Goal: Check status: Check status

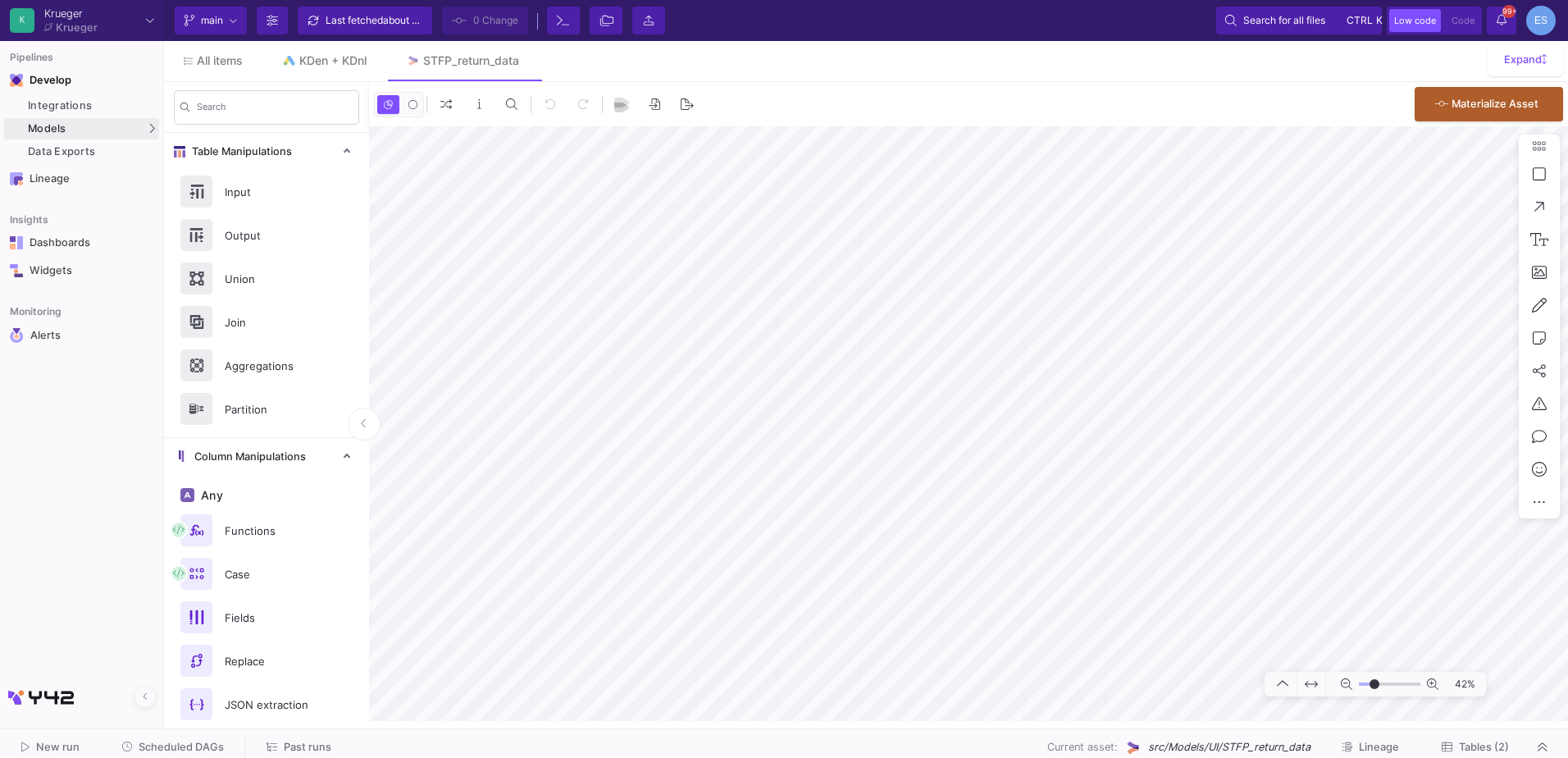
click at [0, 0] on icon at bounding box center [0, 0] width 0 height 0
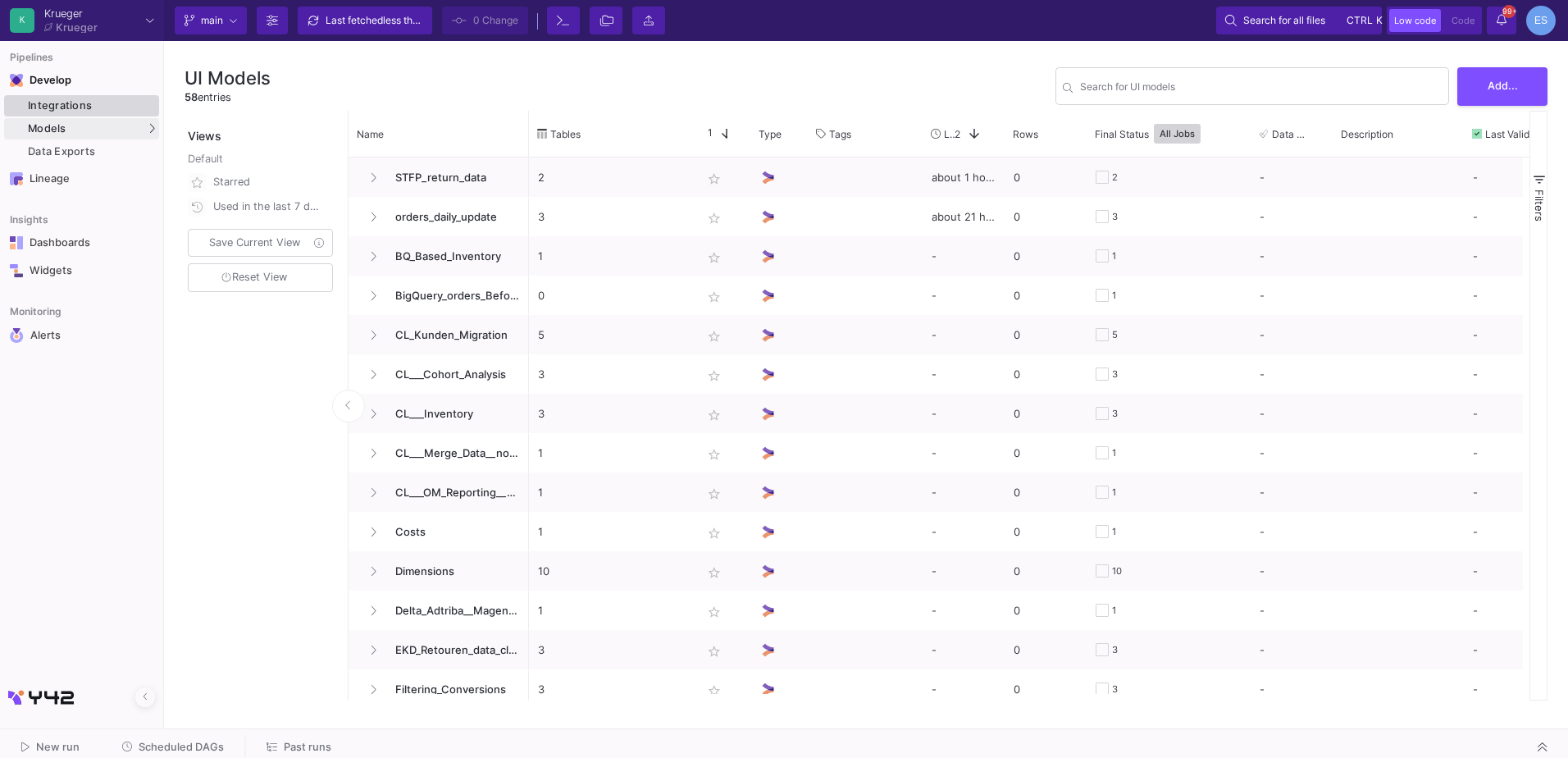
click at [132, 101] on div "Integrations" at bounding box center [91, 106] width 127 height 13
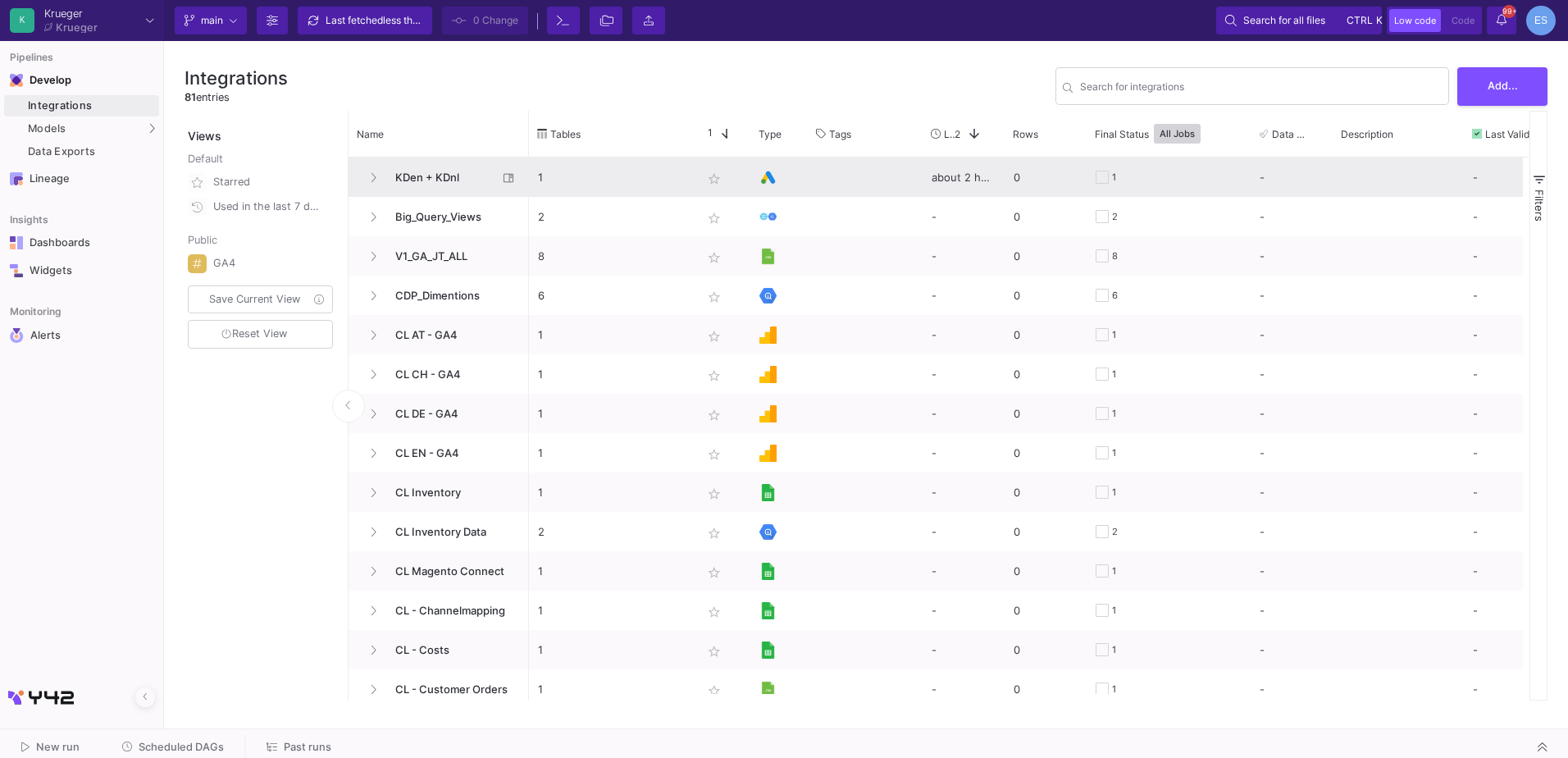
click at [440, 166] on span "KDen + KDnl" at bounding box center [441, 178] width 113 height 38
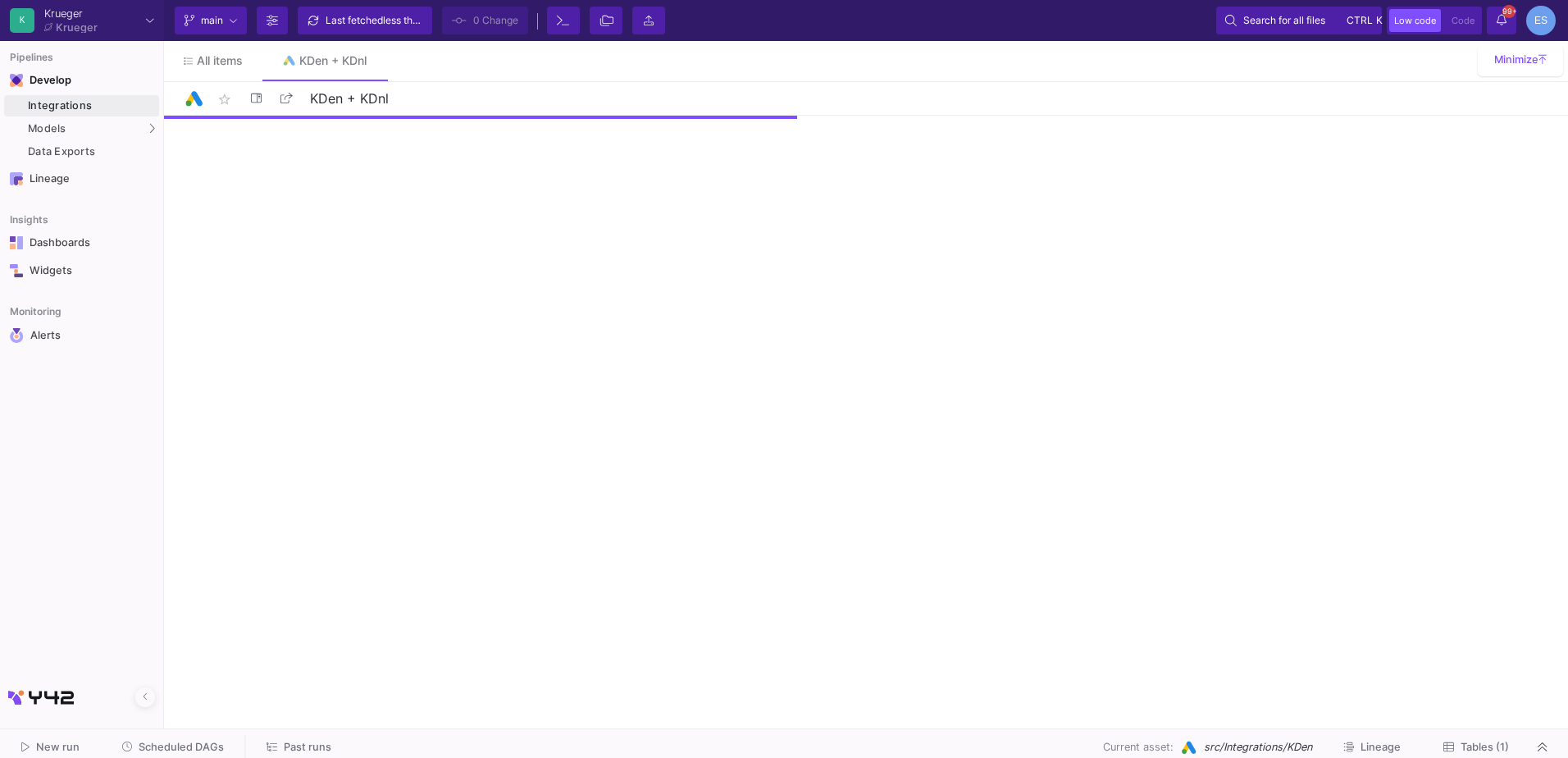
click at [1483, 747] on span "Tables (1)" at bounding box center [1484, 747] width 49 height 12
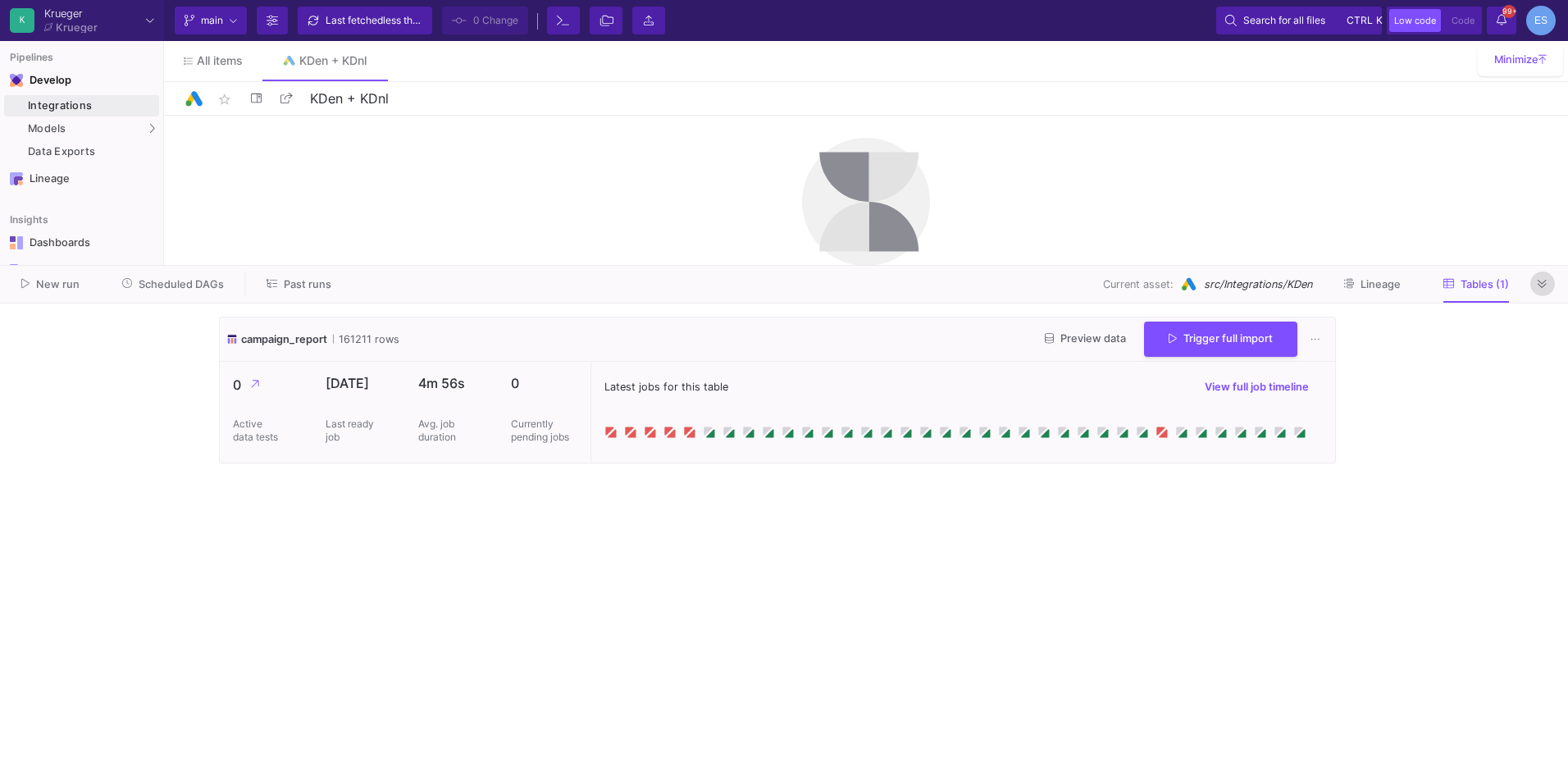
click at [1549, 275] on button at bounding box center [1542, 284] width 25 height 25
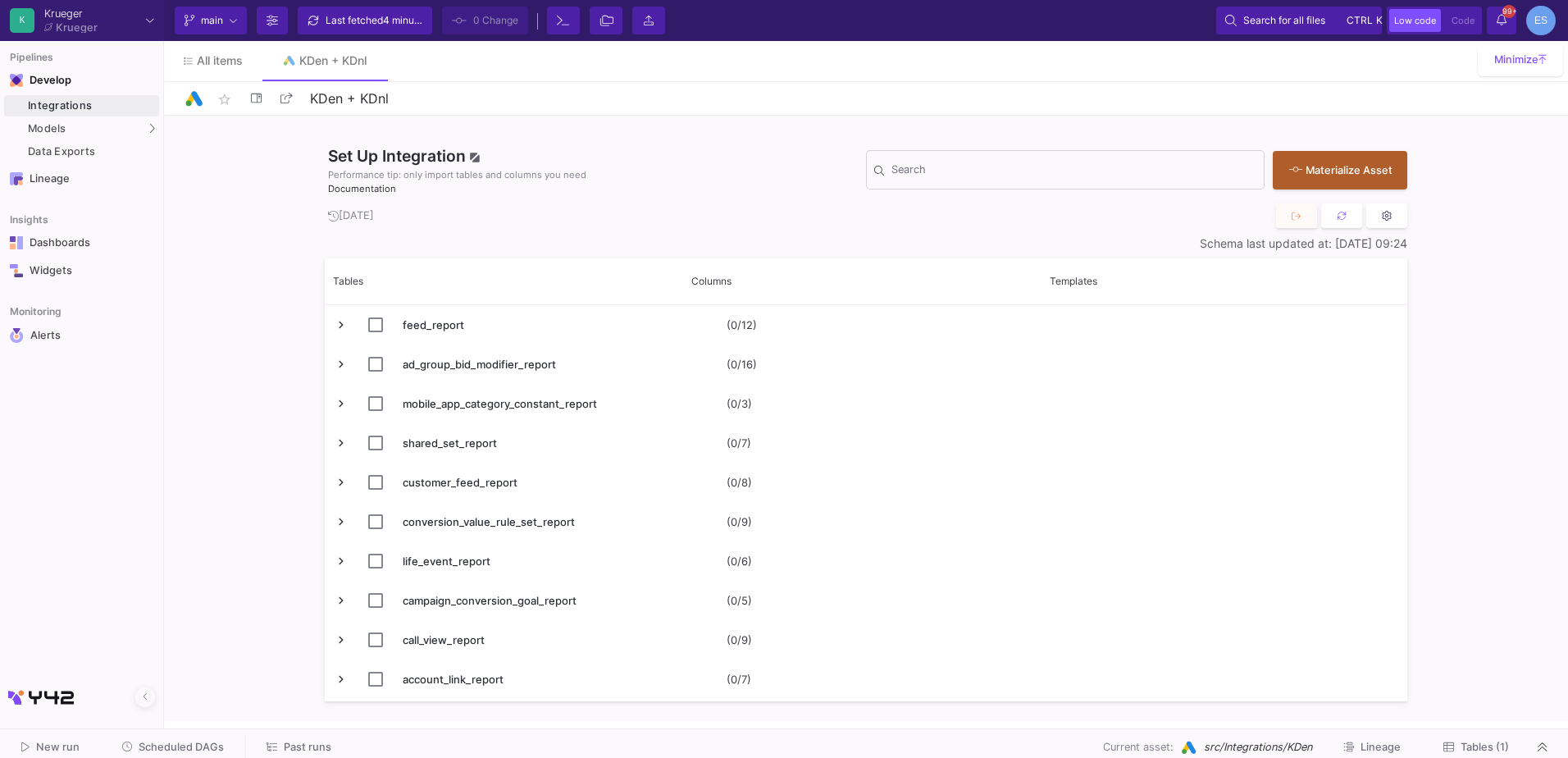
click at [1384, 211] on icon at bounding box center [1386, 216] width 11 height 11
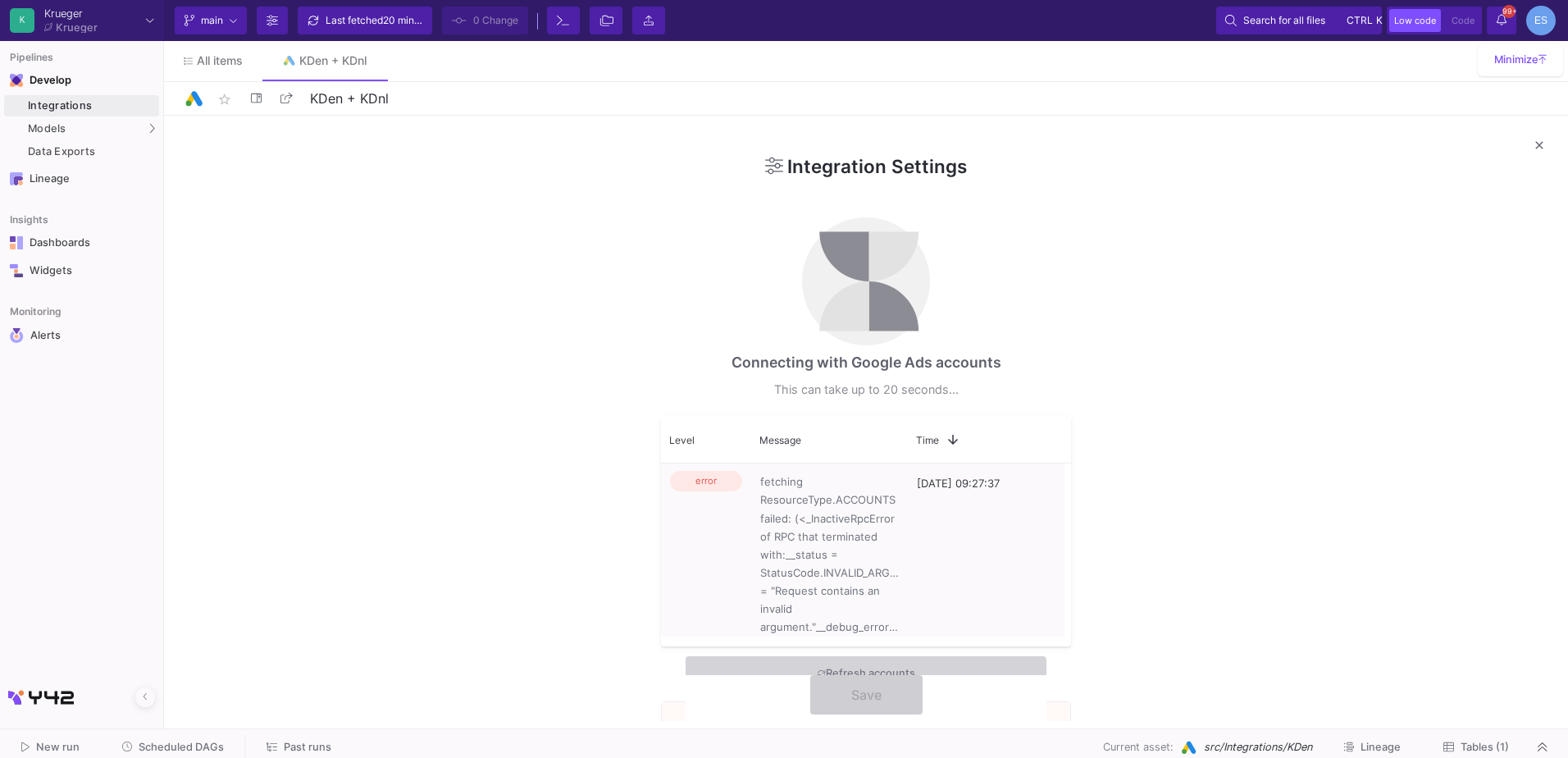
click at [1318, 513] on div "Integration Settings Connecting with Google Ads accounts This can take up to 20…" at bounding box center [866, 418] width 1404 height 605
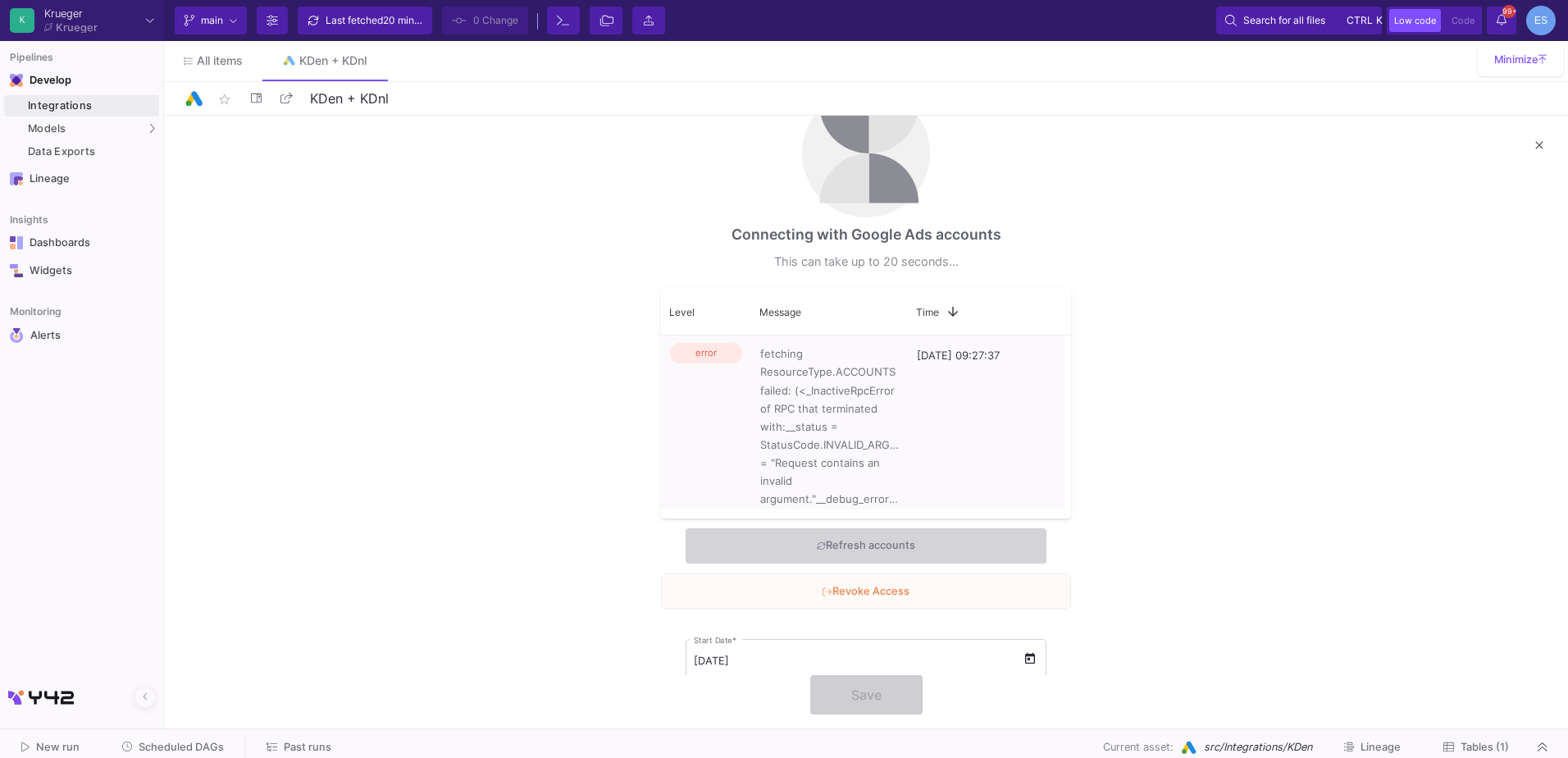
scroll to position [34, 0]
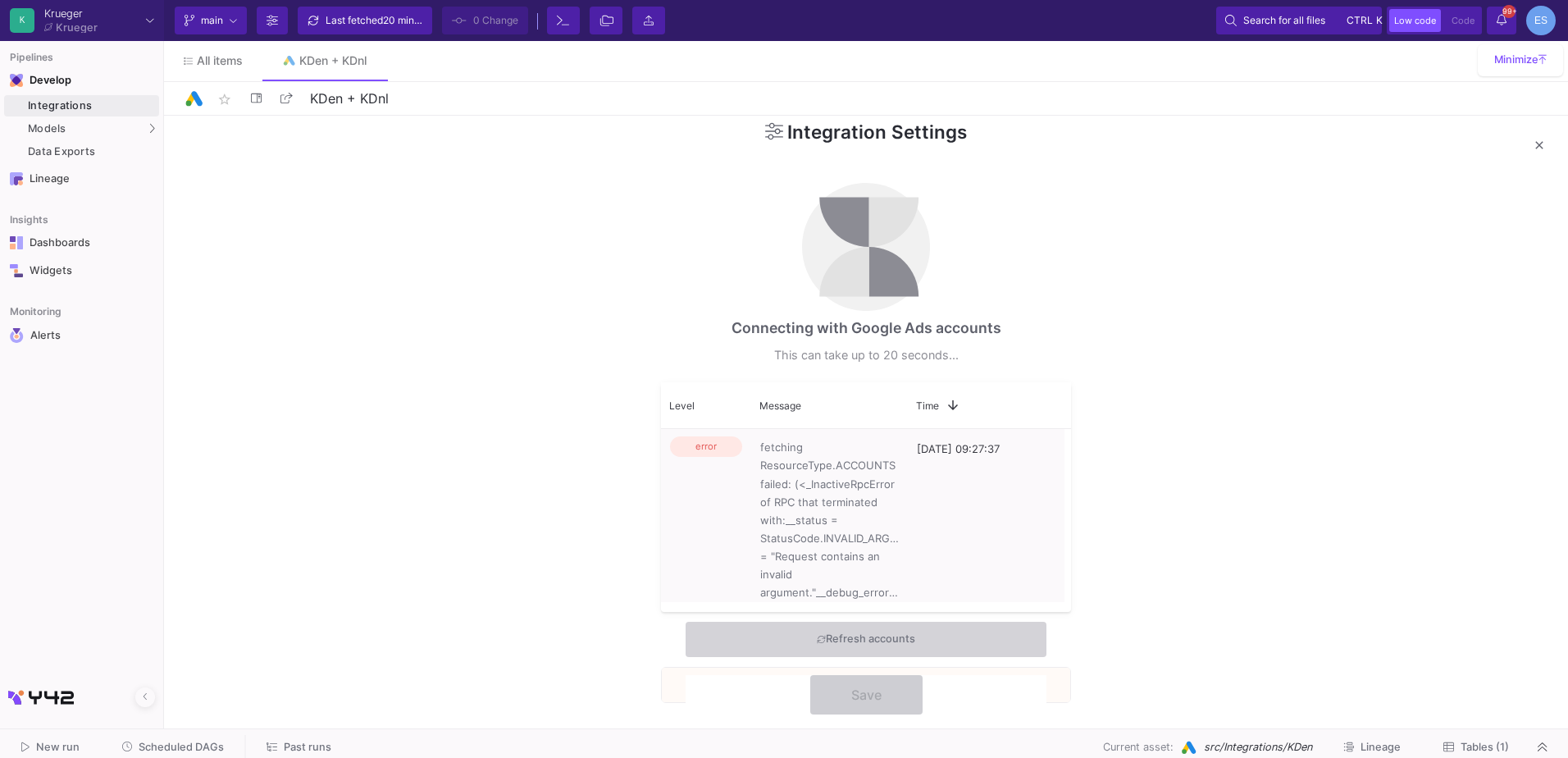
click at [498, 227] on div "Integration Settings Connecting with Google Ads accounts This can take up to 20…" at bounding box center [866, 418] width 1404 height 605
click at [1539, 147] on mat-icon "close" at bounding box center [1538, 145] width 20 height 20
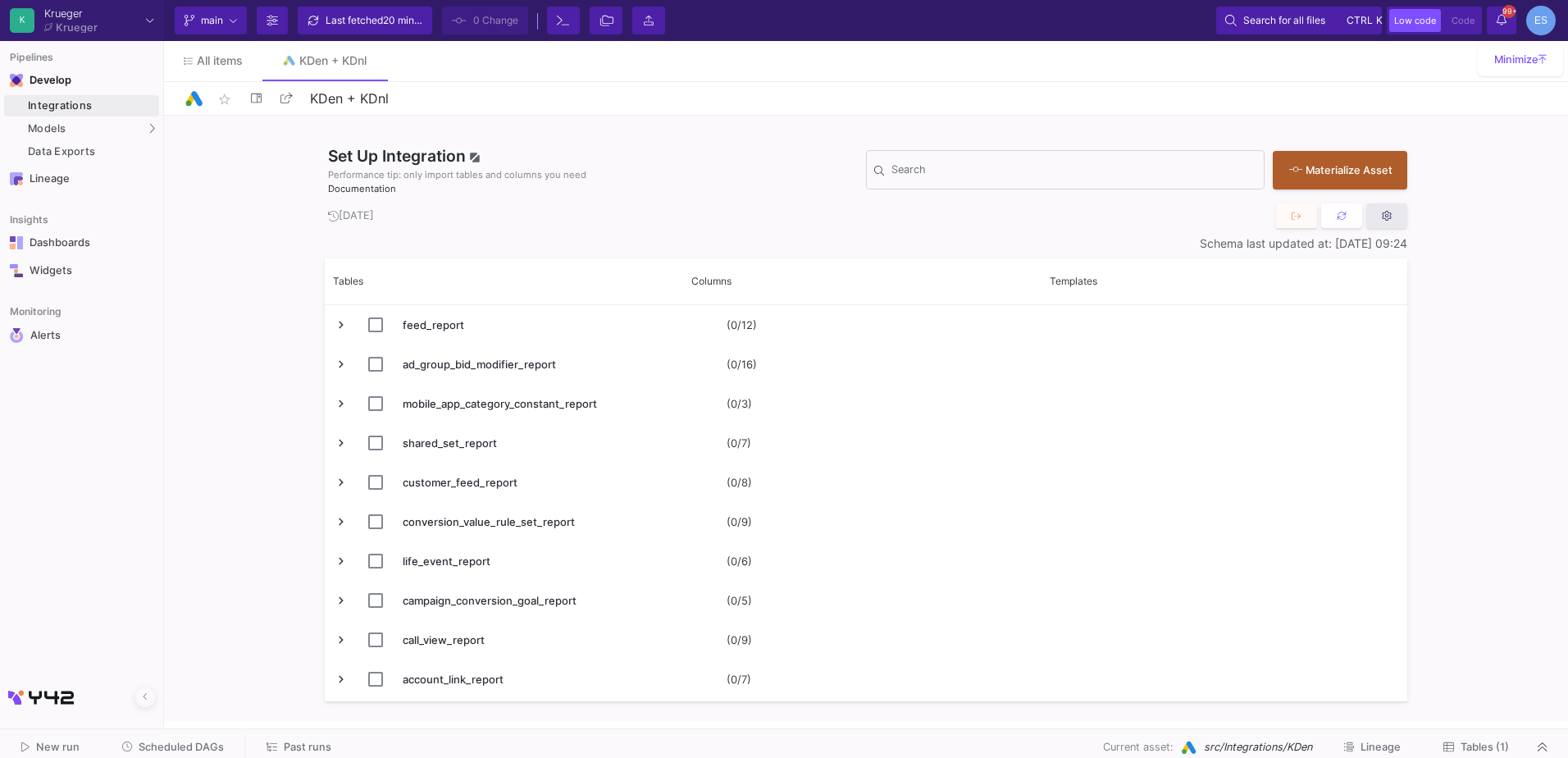
click at [1385, 225] on button at bounding box center [1386, 216] width 41 height 25
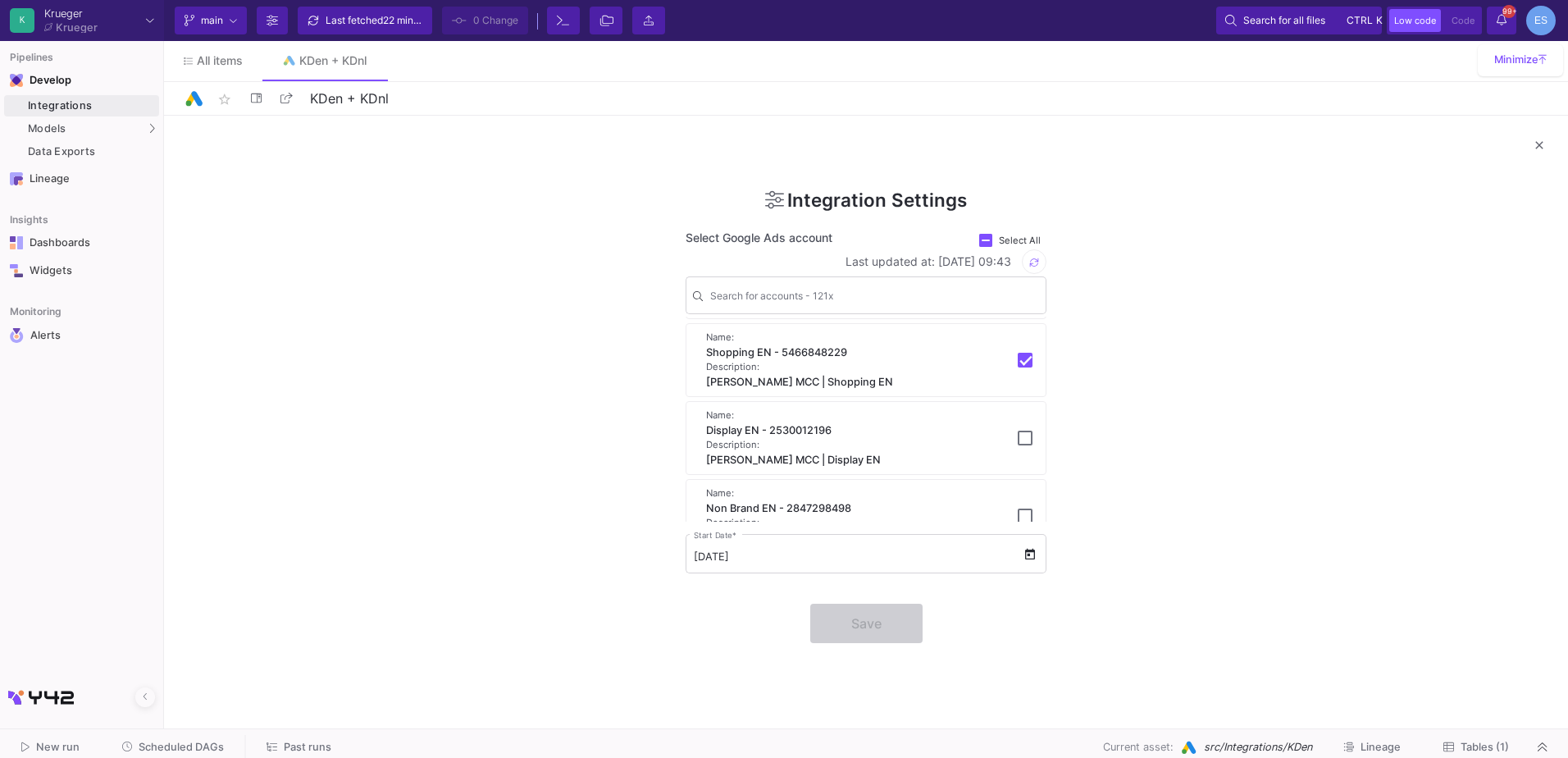
scroll to position [9237, 0]
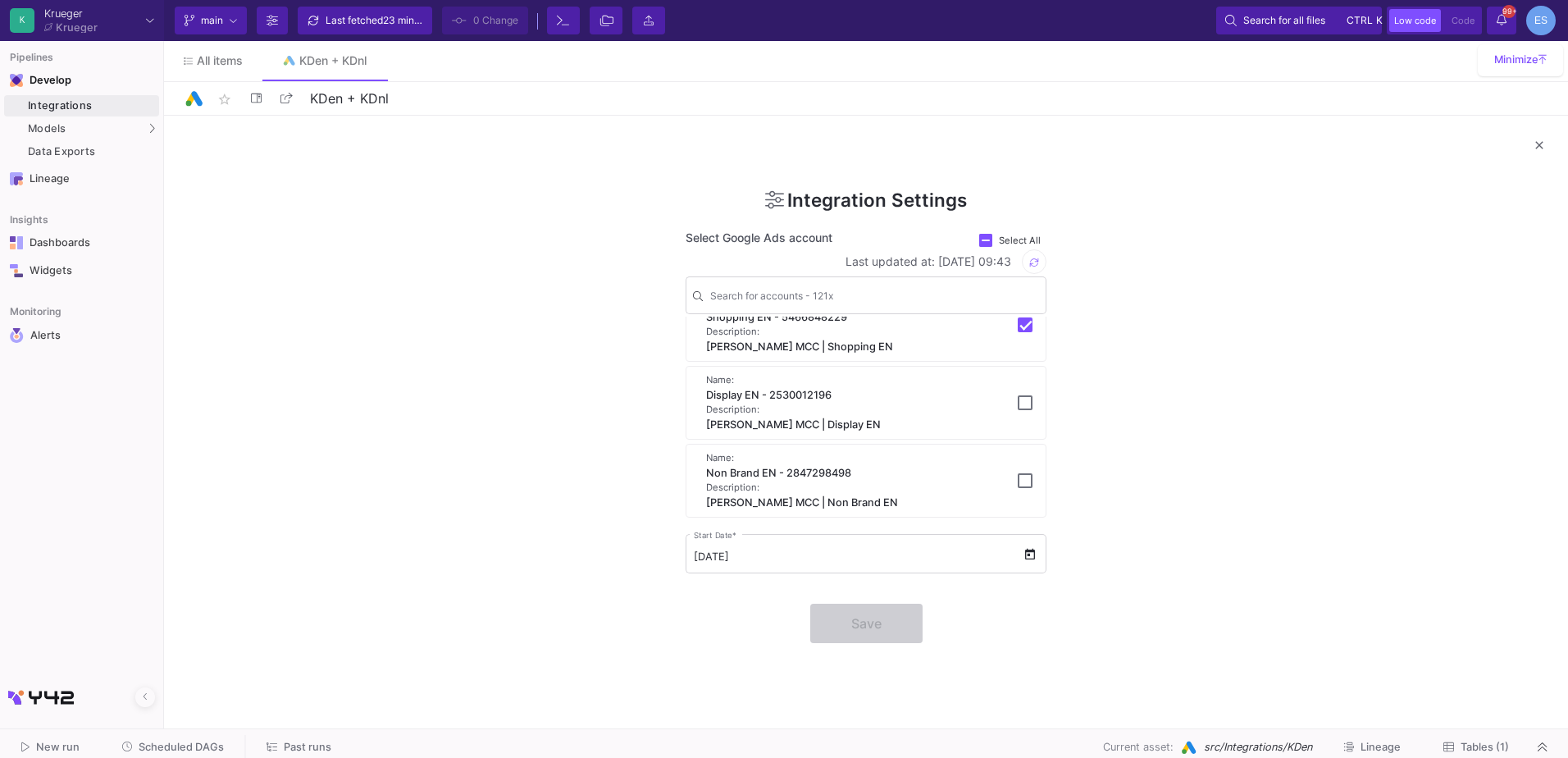
click at [1328, 500] on div "Integration Settings Select Google Ads account Select All Last updated at: 22/0…" at bounding box center [866, 418] width 1404 height 605
click at [1484, 740] on button "Tables (1)" at bounding box center [1476, 747] width 105 height 26
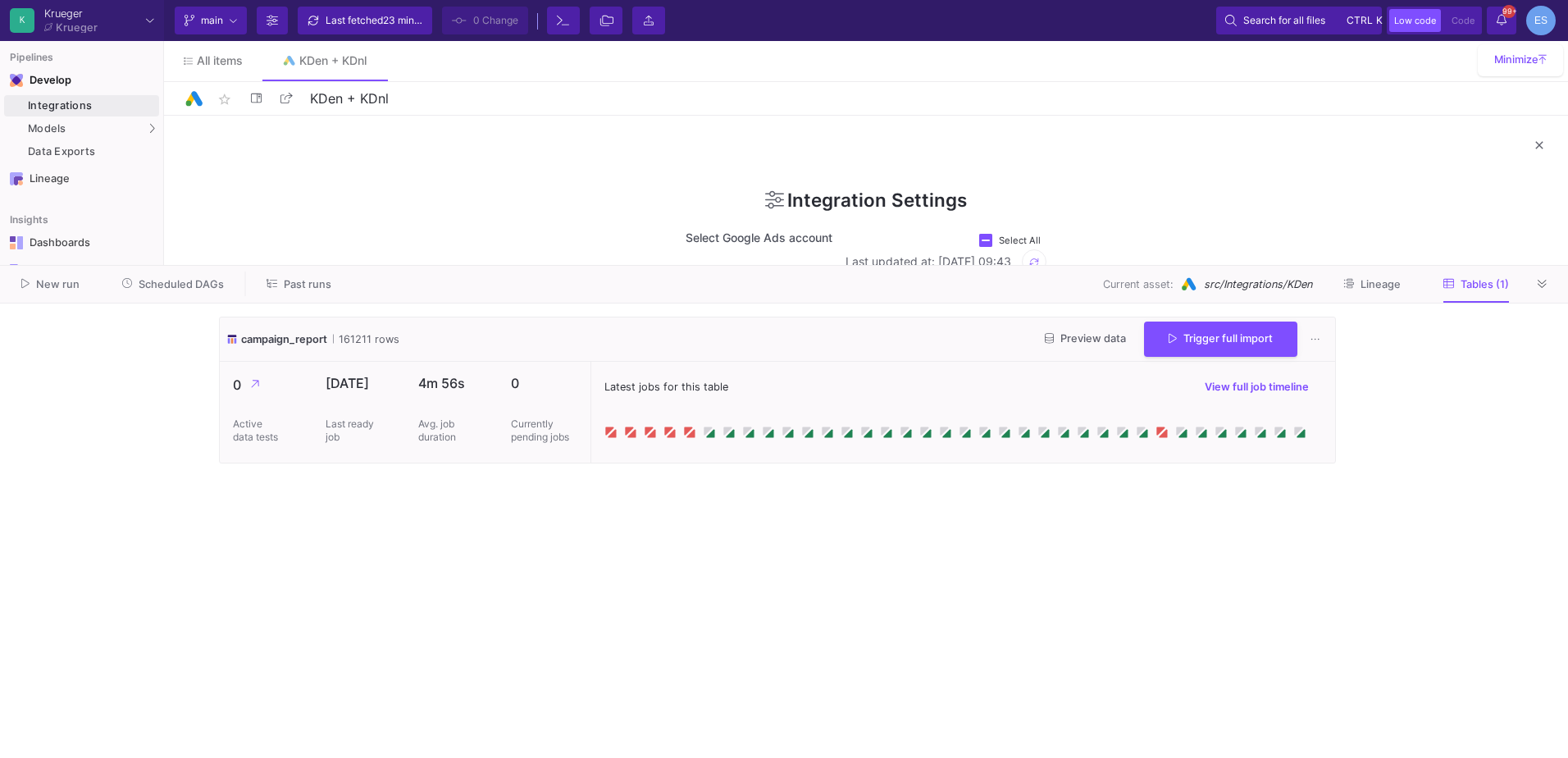
click at [610, 439] on div "Latest jobs for this table View full job timeline" at bounding box center [962, 412] width 744 height 101
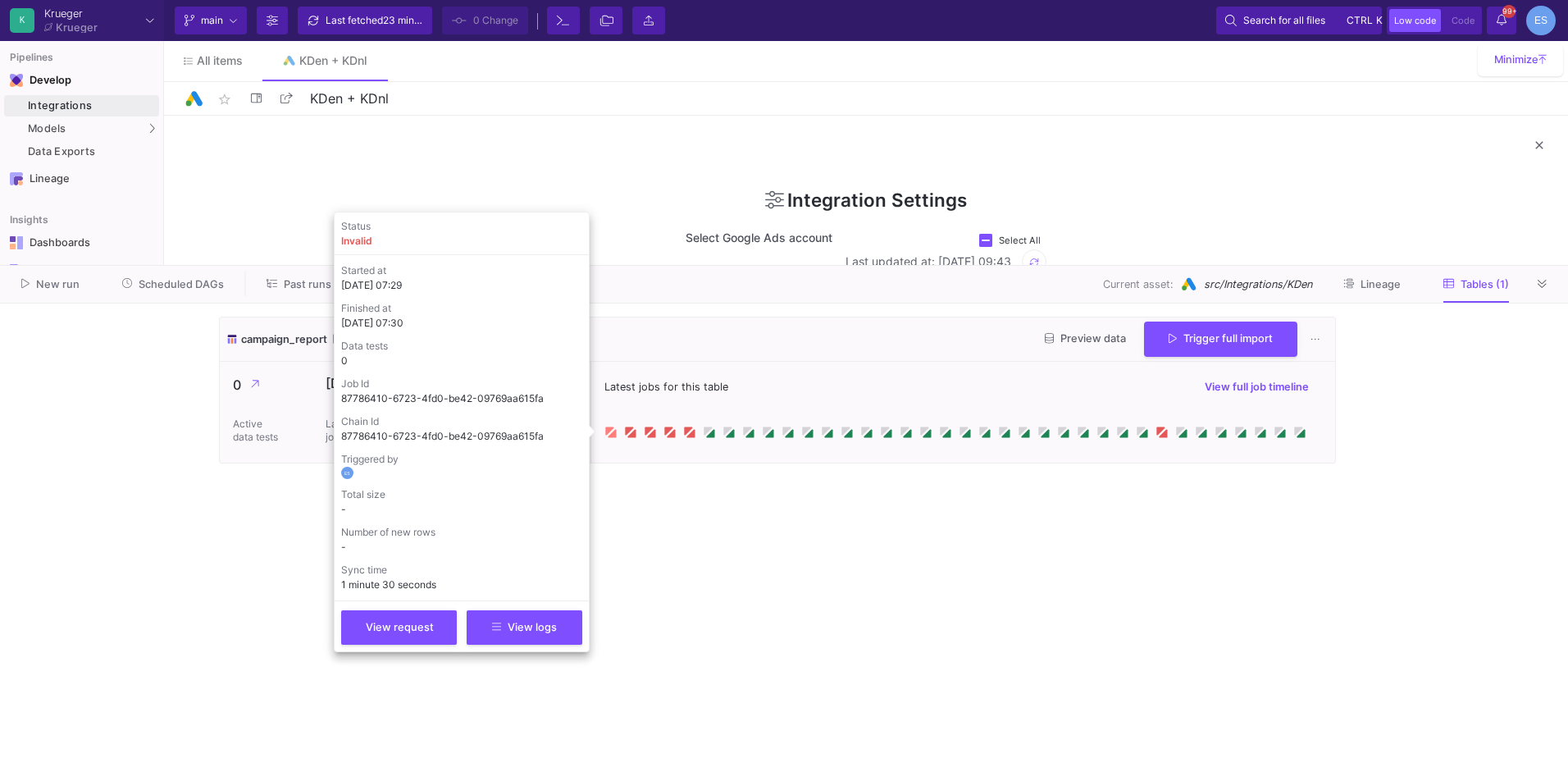
click at [610, 435] on icon at bounding box center [611, 432] width 13 height 13
click at [484, 621] on button "View logs" at bounding box center [524, 626] width 116 height 34
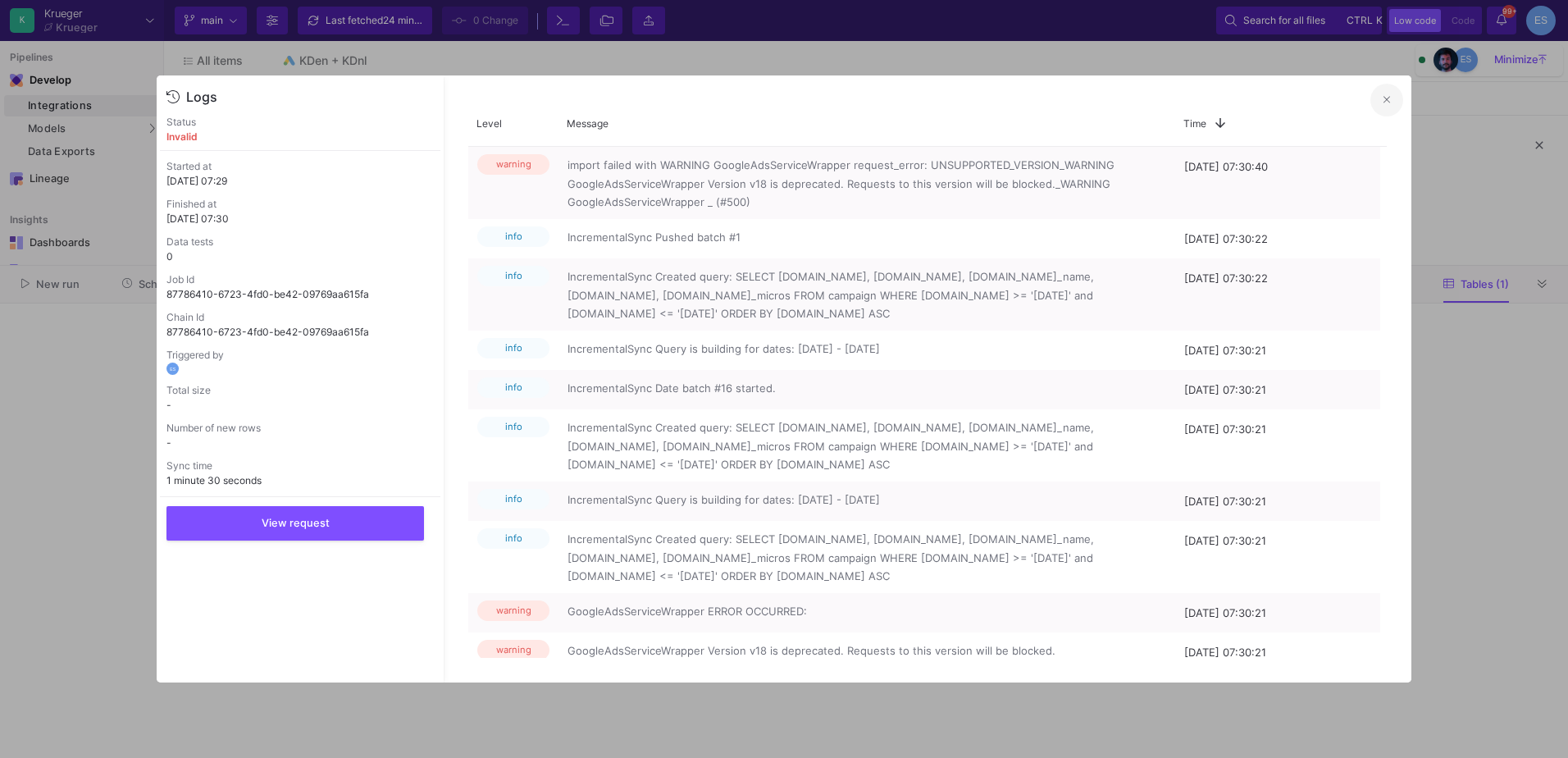
click at [1385, 96] on icon at bounding box center [1386, 99] width 7 height 11
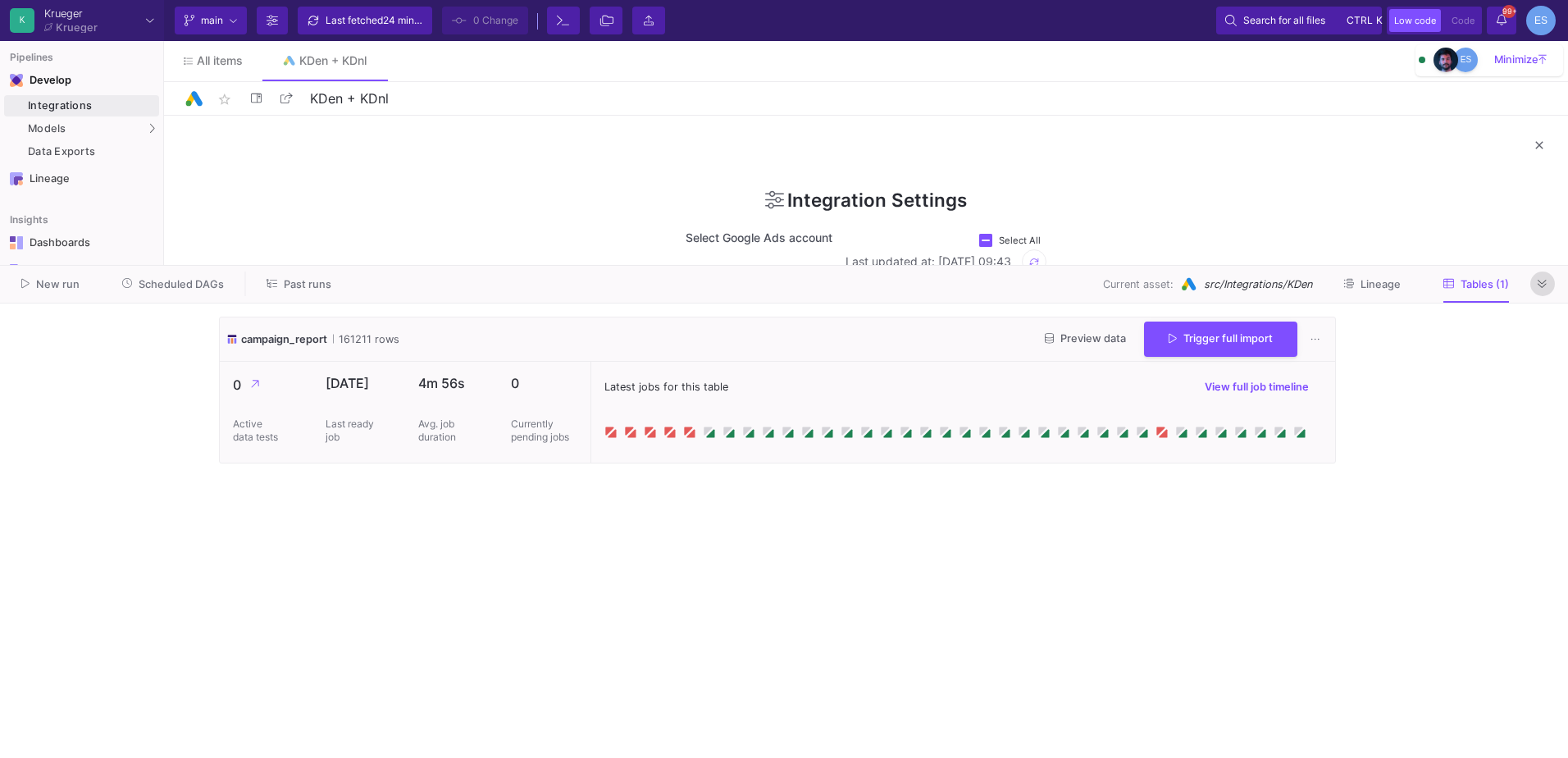
click at [1535, 279] on button at bounding box center [1542, 284] width 25 height 25
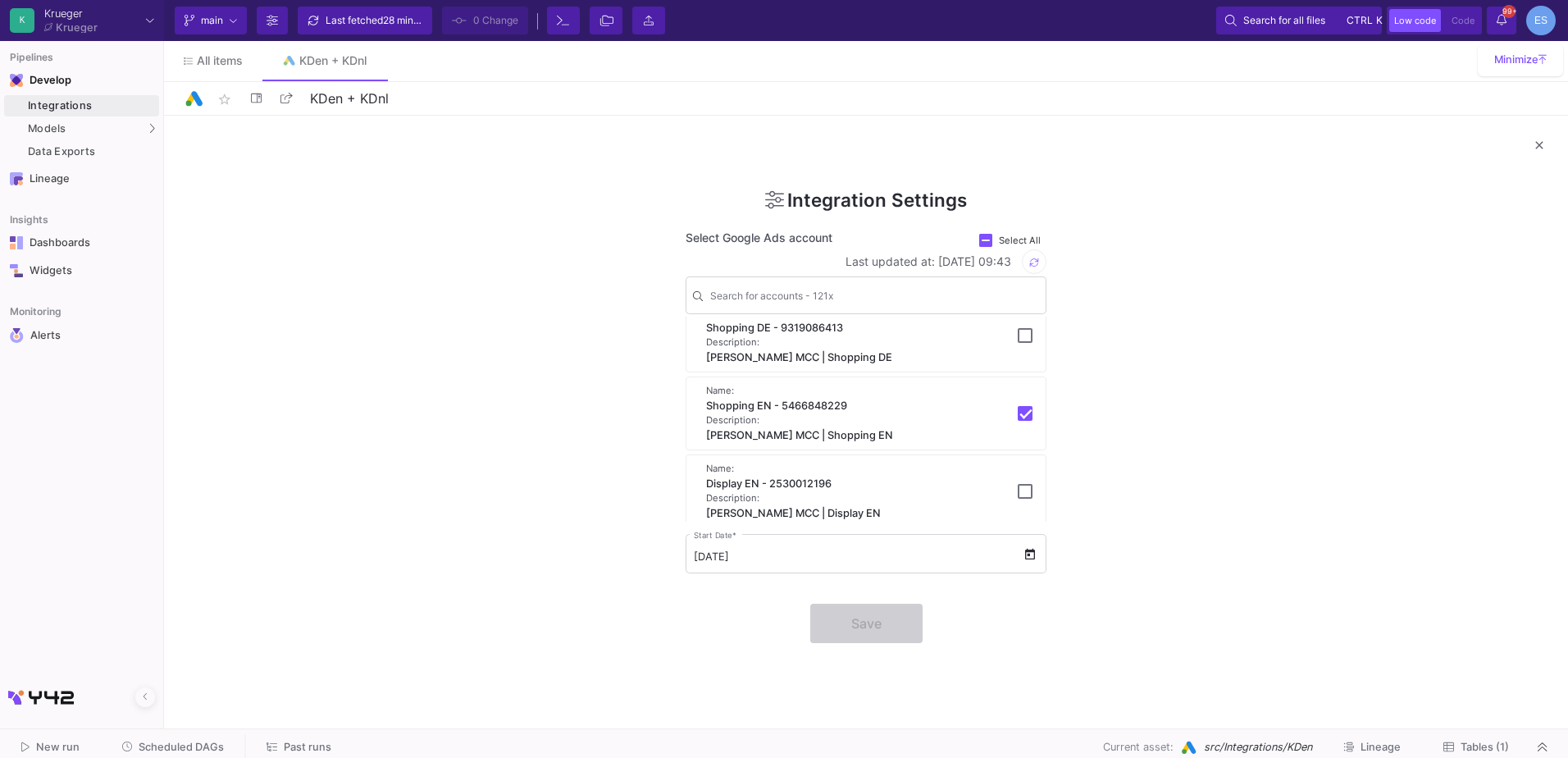
scroll to position [9237, 0]
